Goal: Information Seeking & Learning: Find specific fact

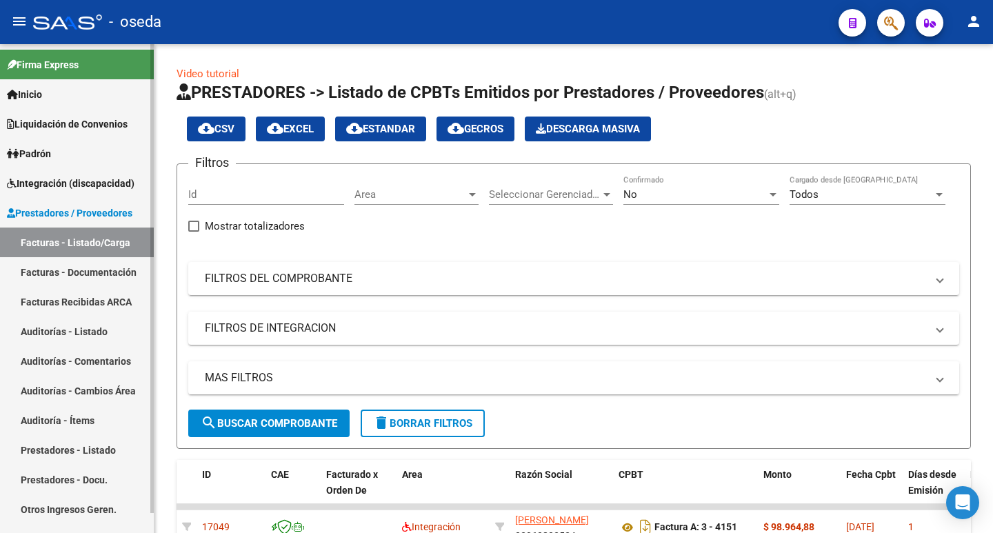
click at [66, 154] on link "Padrón" at bounding box center [77, 154] width 154 height 30
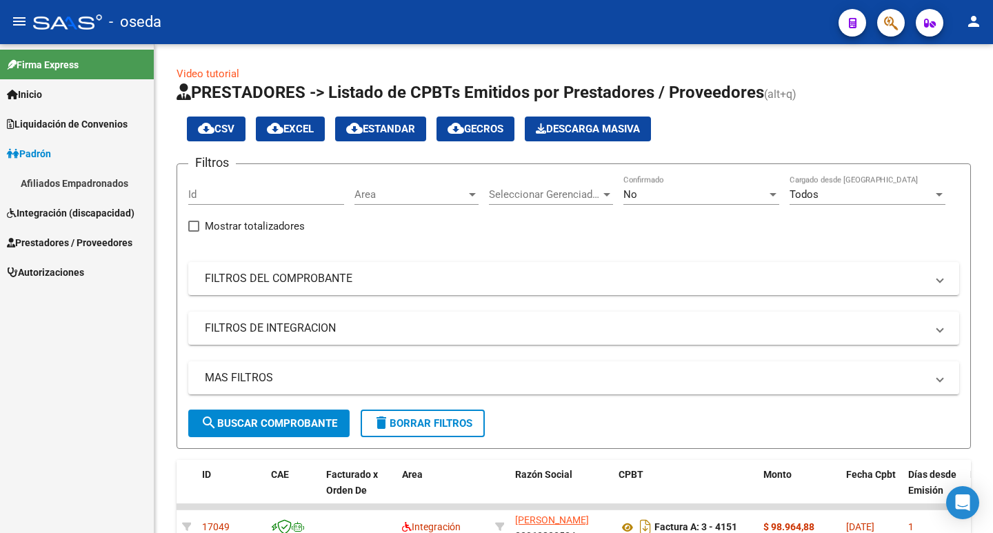
click at [72, 182] on link "Afiliados Empadronados" at bounding box center [77, 183] width 154 height 30
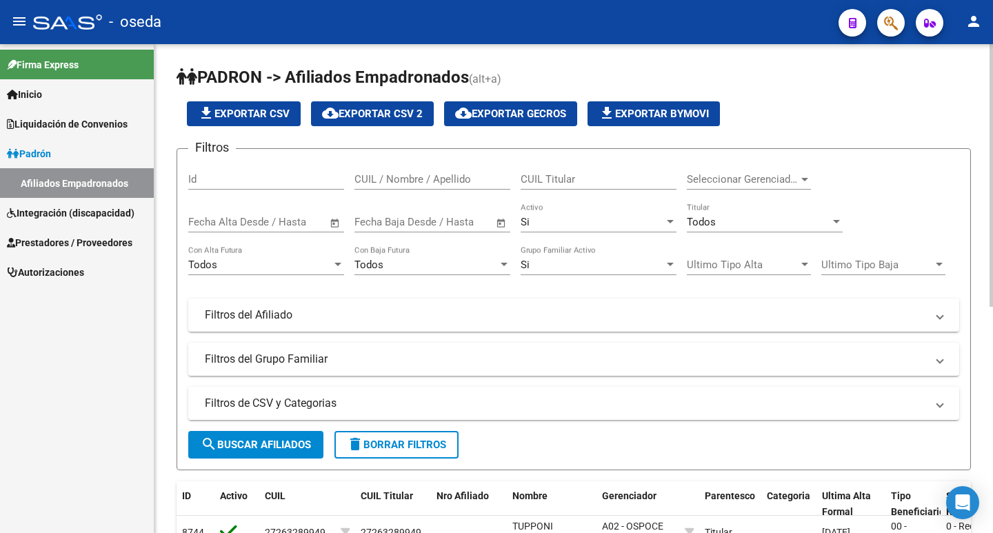
click at [405, 169] on div "CUIL / Nombre / Apellido" at bounding box center [432, 175] width 156 height 30
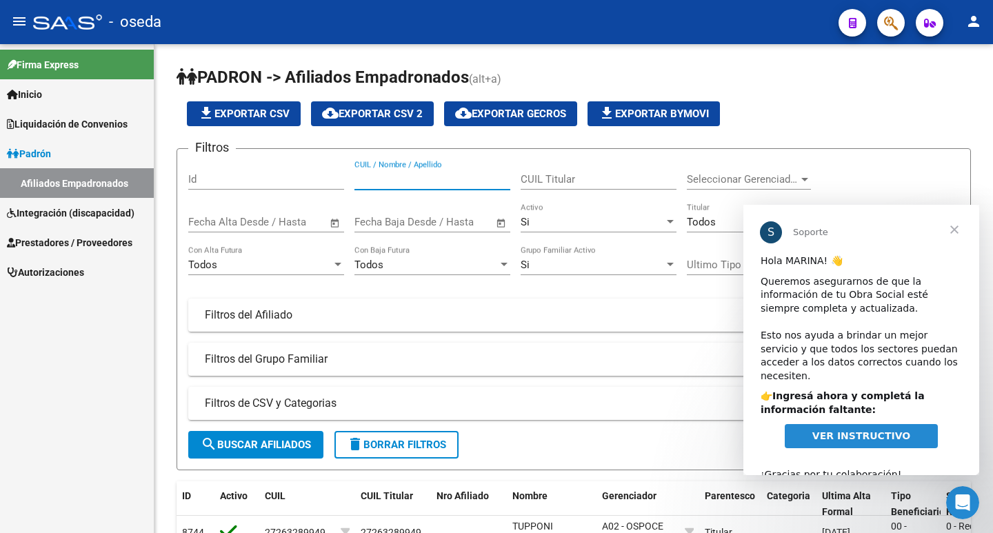
click at [952, 227] on span "Cerrar" at bounding box center [954, 230] width 50 height 50
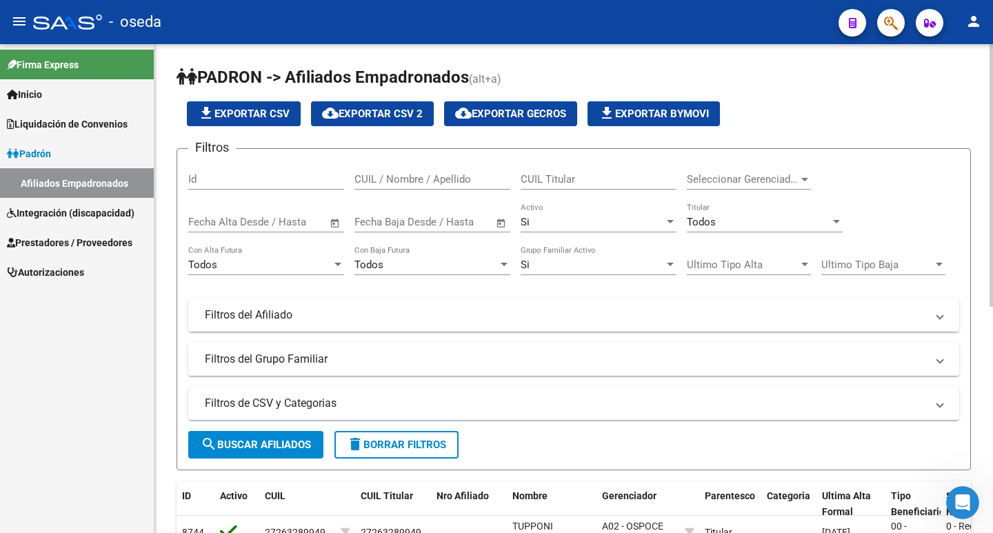
click at [404, 172] on div "CUIL / Nombre / Apellido" at bounding box center [432, 175] width 156 height 30
type input "23258208374"
click at [265, 441] on span "search Buscar Afiliados" at bounding box center [256, 444] width 110 height 12
